Goal: Task Accomplishment & Management: Manage account settings

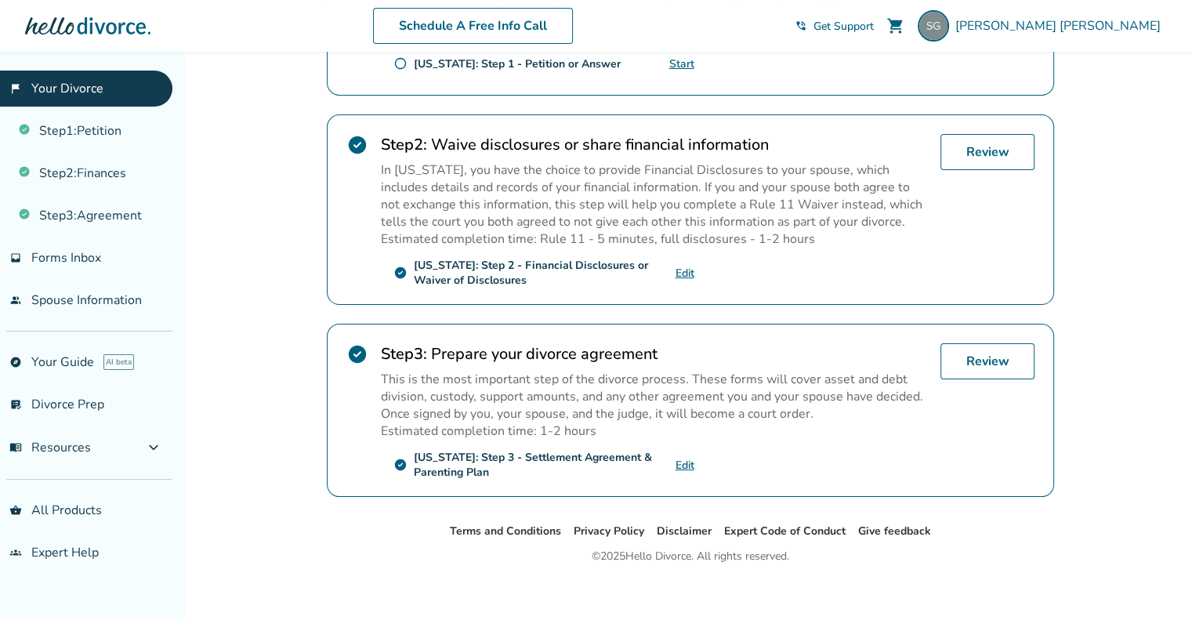
scroll to position [435, 0]
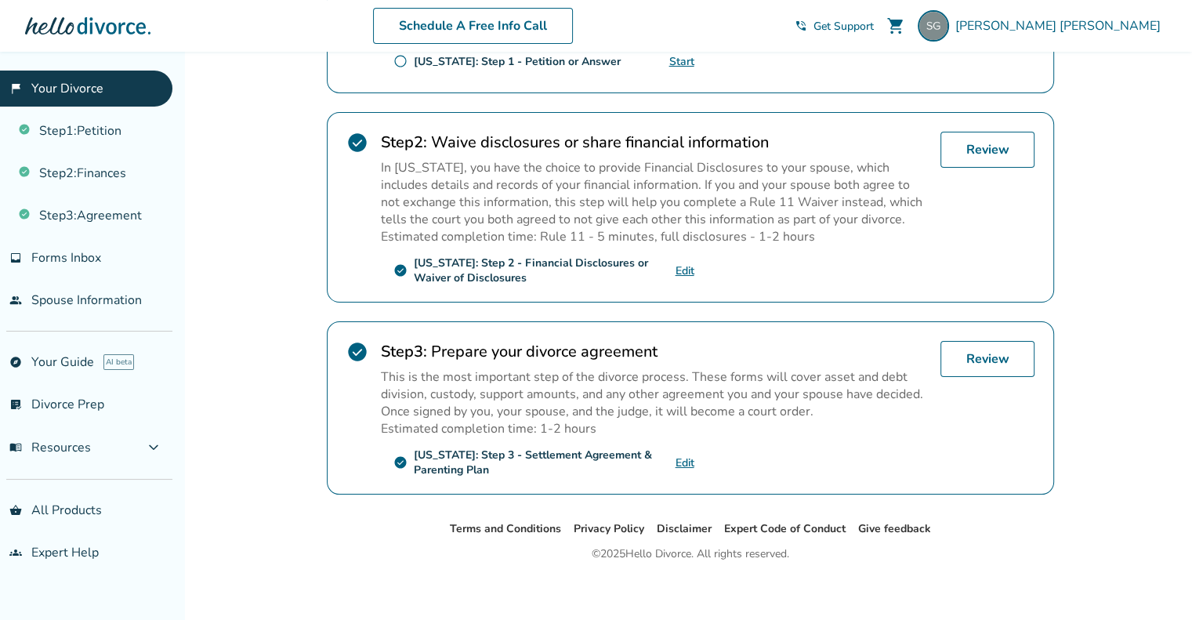
click at [683, 457] on link "Edit" at bounding box center [684, 462] width 19 height 15
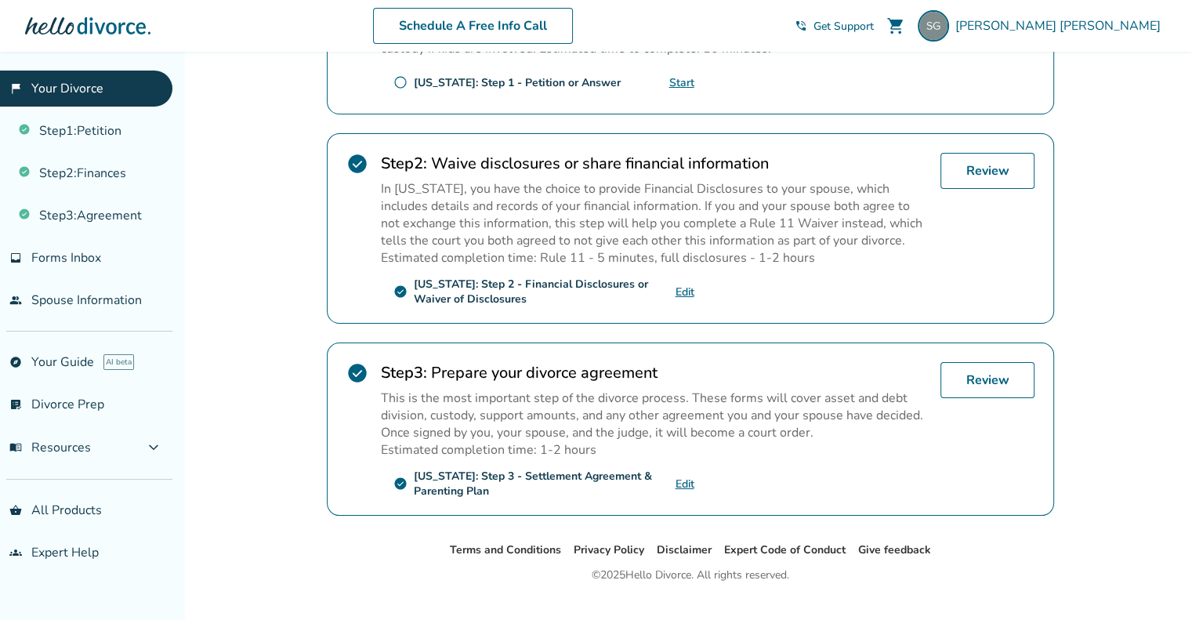
scroll to position [419, 0]
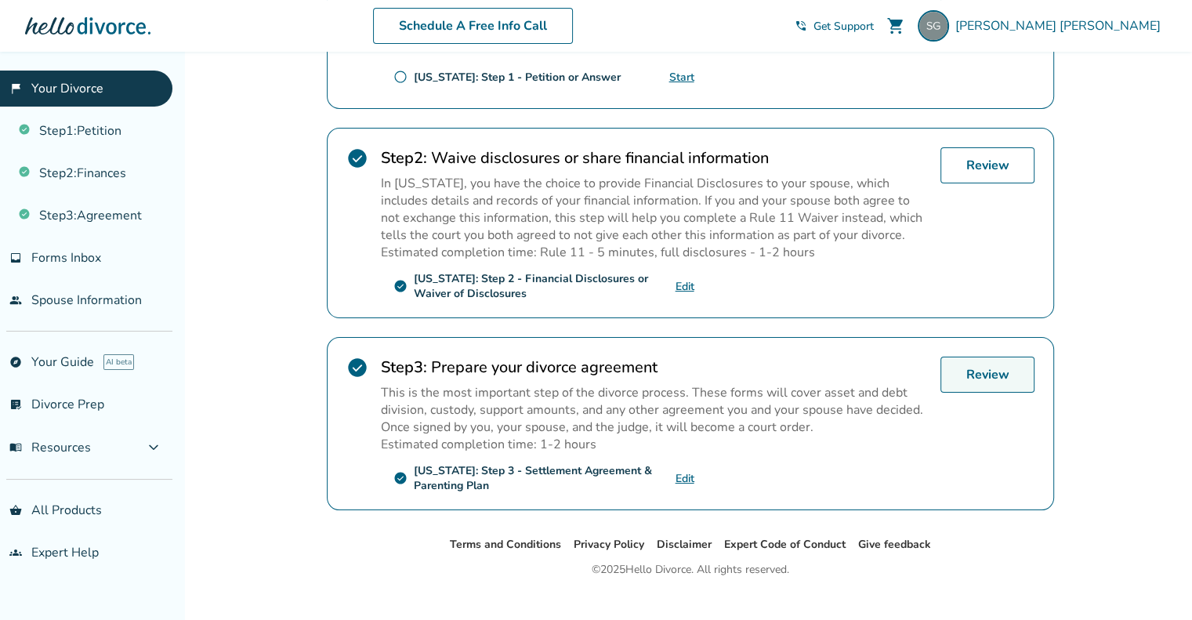
click at [940, 376] on link "Review" at bounding box center [987, 374] width 94 height 36
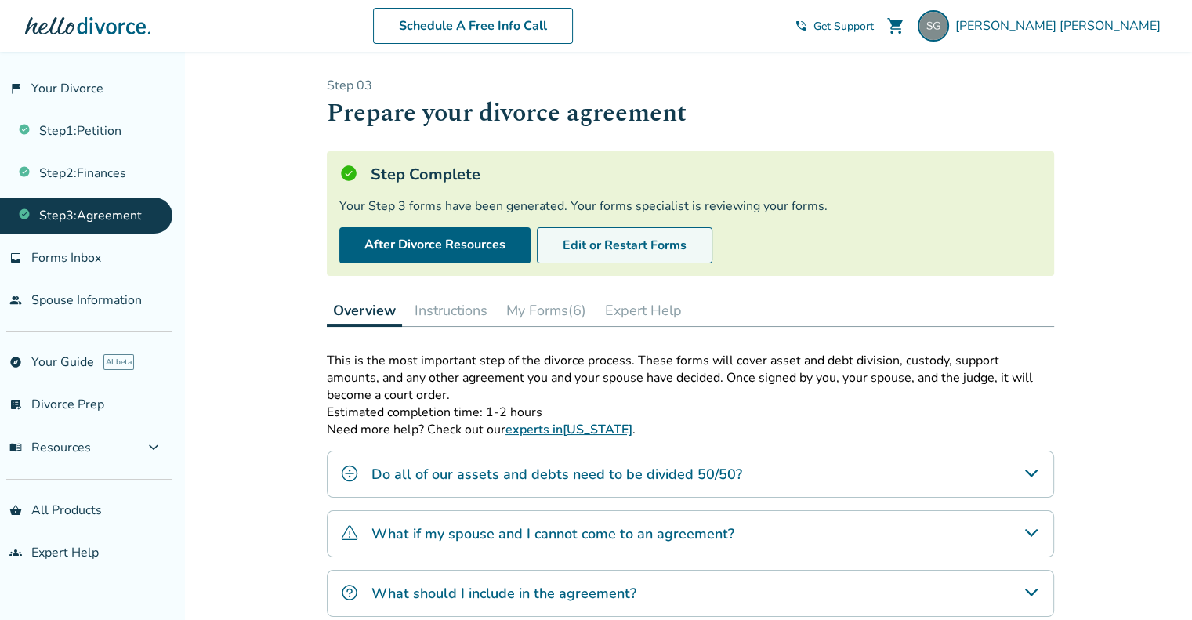
click at [609, 255] on button "Edit or Restart Forms" at bounding box center [624, 245] width 175 height 36
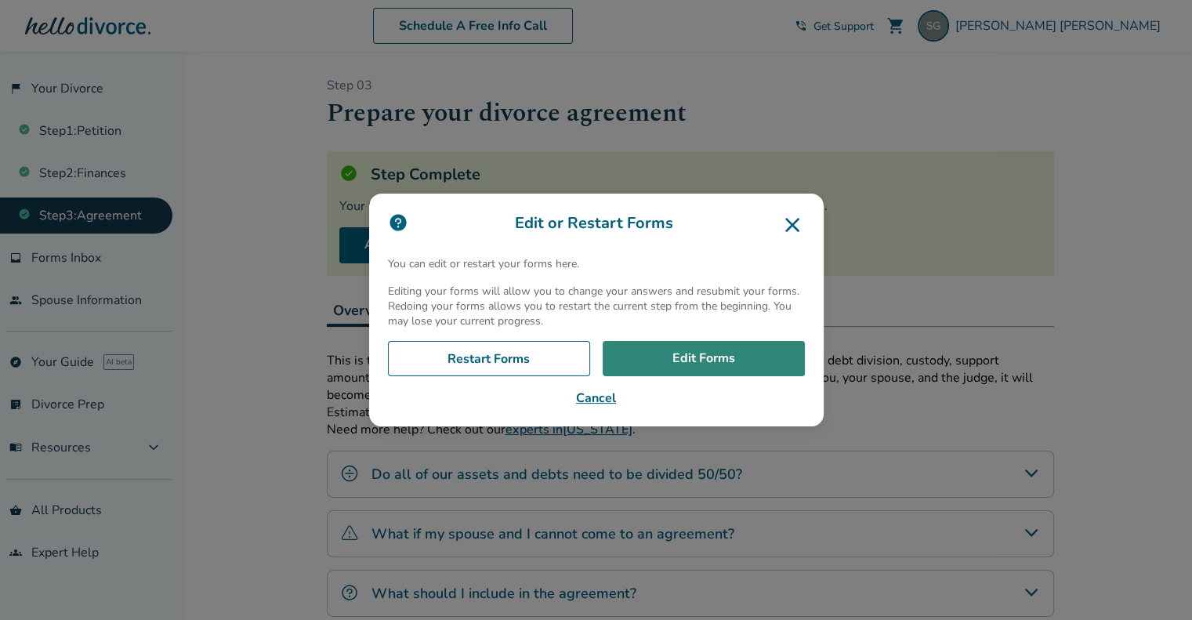
click at [709, 362] on link "Edit Forms" at bounding box center [703, 359] width 202 height 36
